Goal: Go to known website: Access a specific website the user already knows

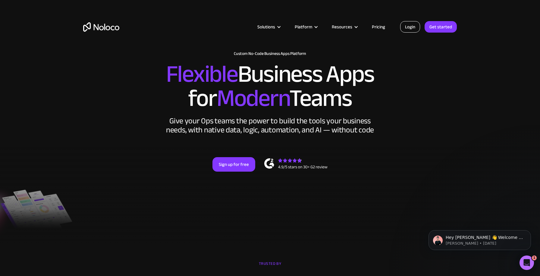
click at [408, 28] on link "Login" at bounding box center [410, 26] width 20 height 11
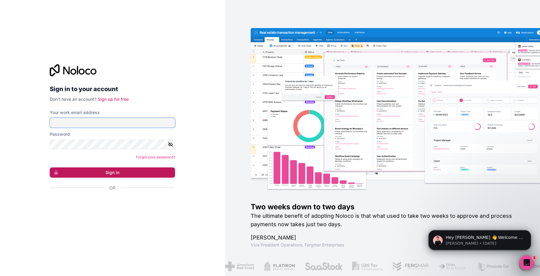
type input "[EMAIL_ADDRESS][DOMAIN_NAME]"
click at [115, 169] on button "Sign in" at bounding box center [112, 172] width 125 height 10
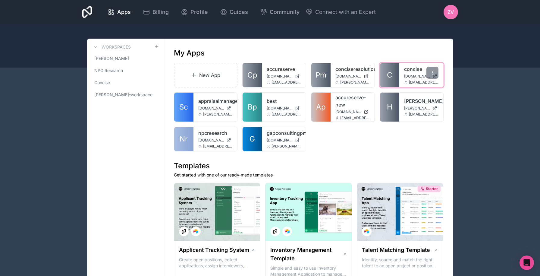
click at [398, 80] on link "C" at bounding box center [389, 75] width 19 height 24
